Goal: Navigation & Orientation: Find specific page/section

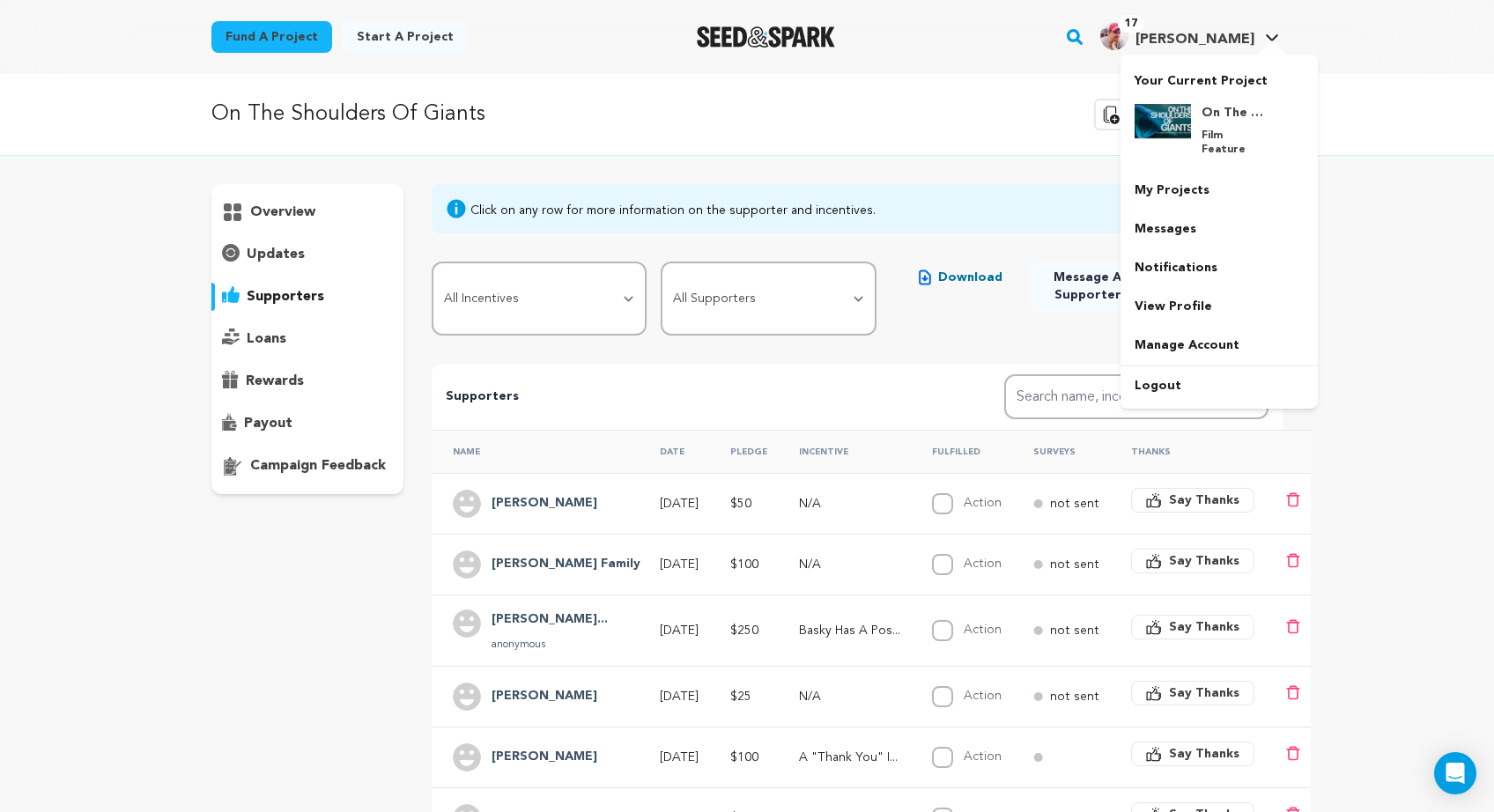
scroll to position [253, 0]
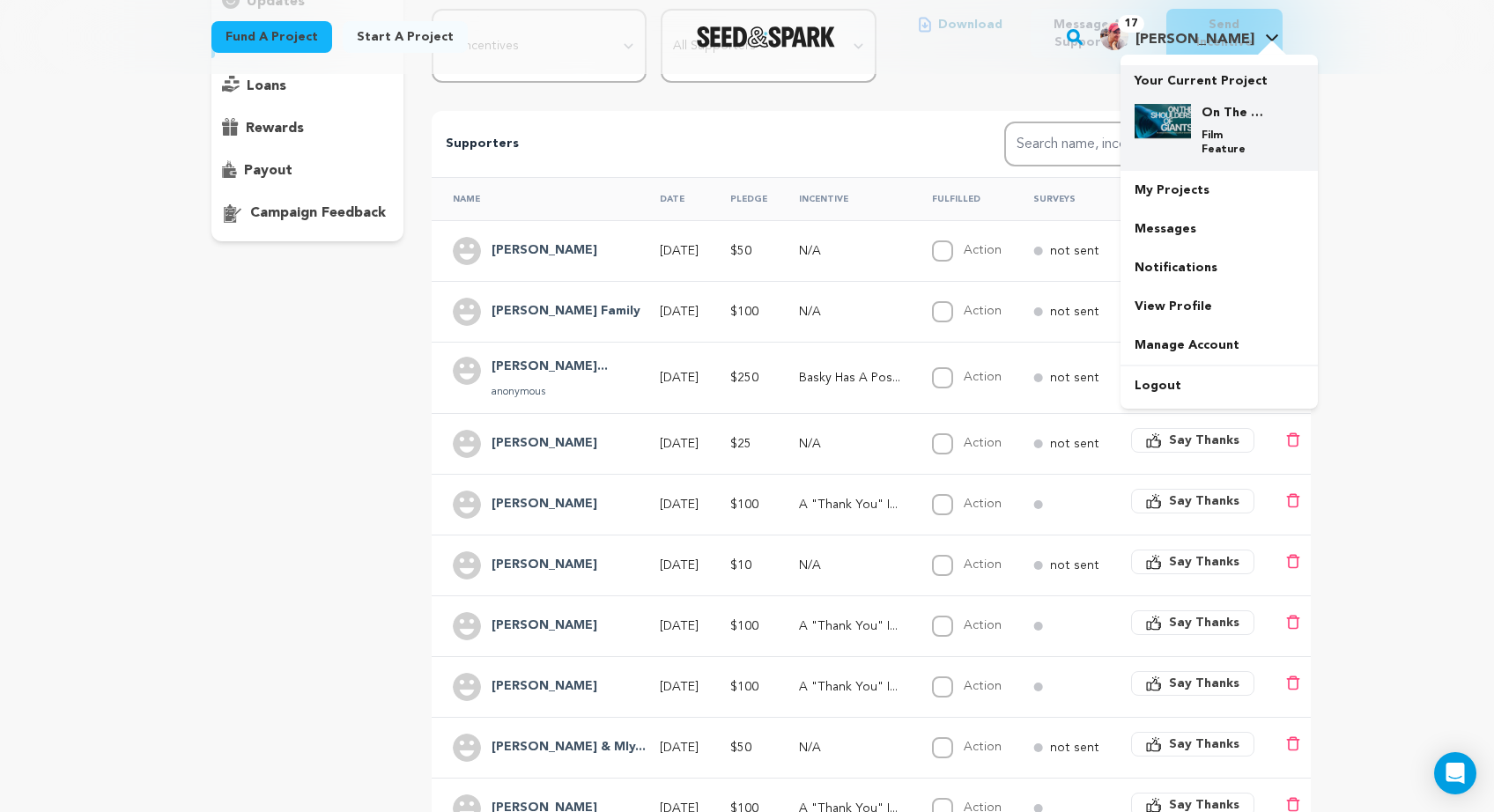
click at [1191, 139] on img at bounding box center [1163, 120] width 56 height 35
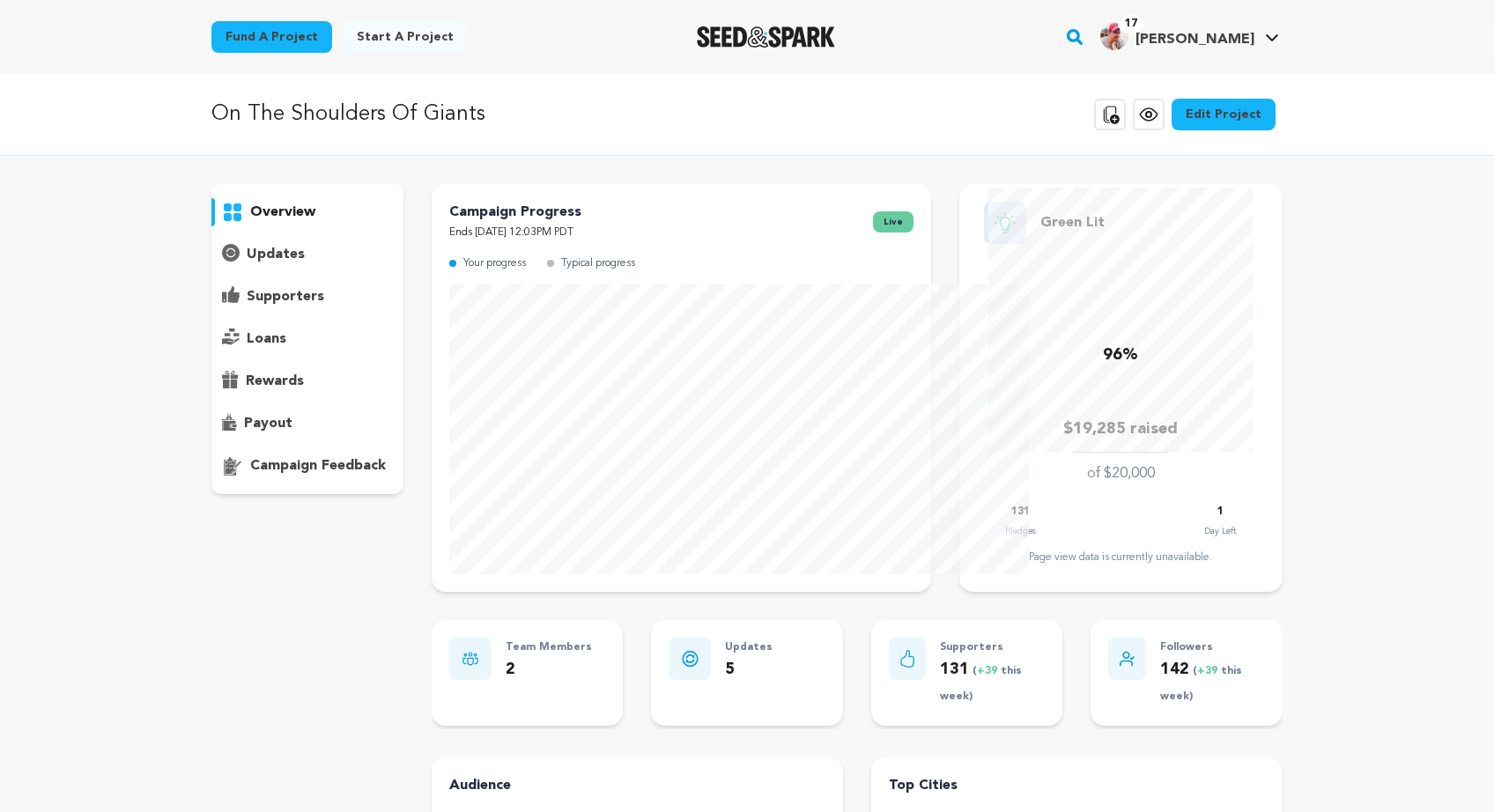
click at [246, 308] on p "supporters" at bounding box center [285, 297] width 78 height 21
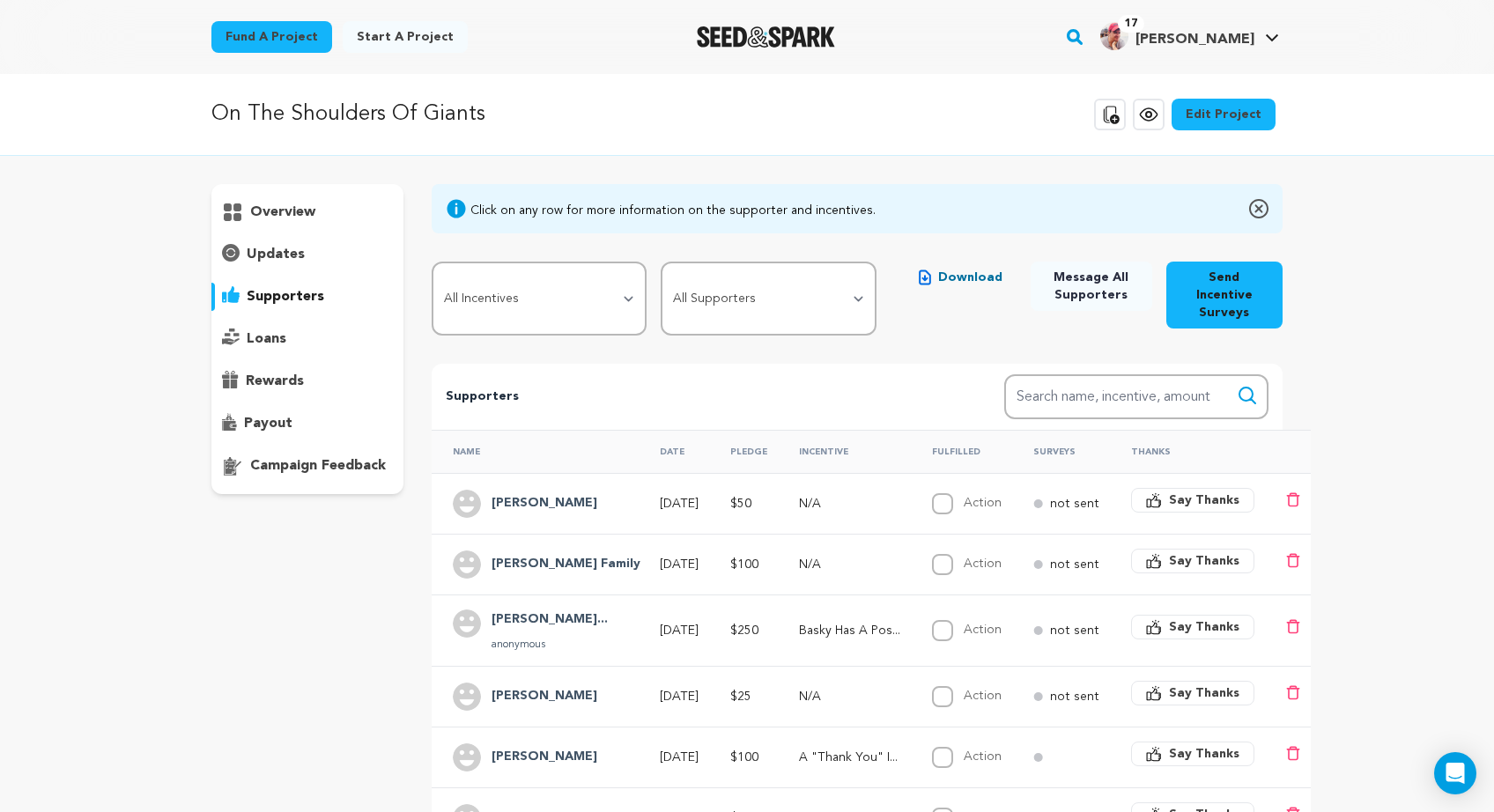
click at [250, 223] on p "overview" at bounding box center [282, 212] width 65 height 21
